Goal: Task Accomplishment & Management: Manage account settings

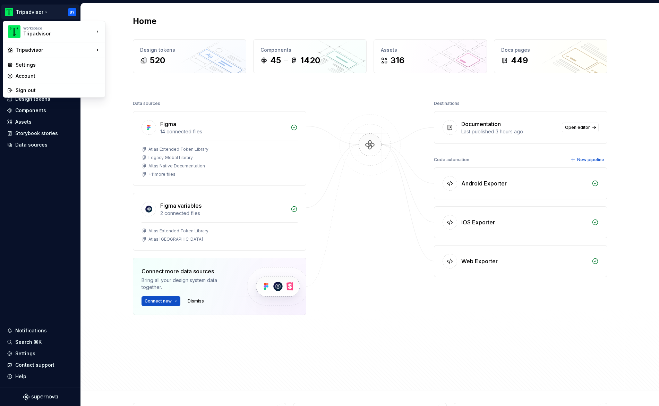
click at [32, 11] on html "Tripadvisor BY Home Documentation Analytics Code automation Design system data …" at bounding box center [329, 203] width 659 height 406
click at [29, 77] on div "Account" at bounding box center [58, 76] width 85 height 7
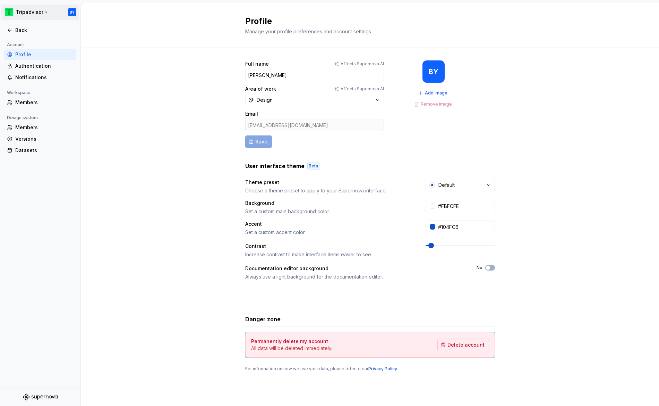
click at [23, 12] on html "Tripadvisor BY Back Account Profile Authentication Notifications Workspace Memb…" at bounding box center [329, 203] width 659 height 406
click at [33, 31] on div "Tripadvisor" at bounding box center [52, 34] width 59 height 7
click at [144, 32] on div "Tripadvisor" at bounding box center [139, 30] width 45 height 7
click at [26, 102] on div "Members" at bounding box center [44, 102] width 58 height 7
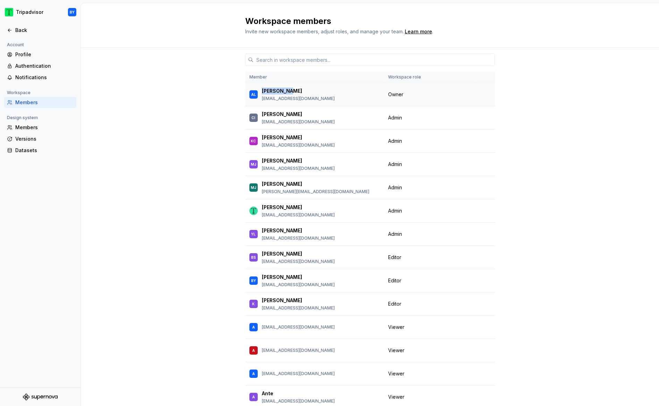
drag, startPoint x: 286, startPoint y: 90, endPoint x: 262, endPoint y: 90, distance: 23.9
click at [262, 90] on p "Ante Lukic" at bounding box center [282, 90] width 40 height 7
copy p "Ante Lukic"
click at [536, 210] on div "Member Workspace role AL Ante Lukic alukic@tripadvisor.com Owner CI Carl Iknaia…" at bounding box center [370, 249] width 578 height 402
